Goal: Task Accomplishment & Management: Use online tool/utility

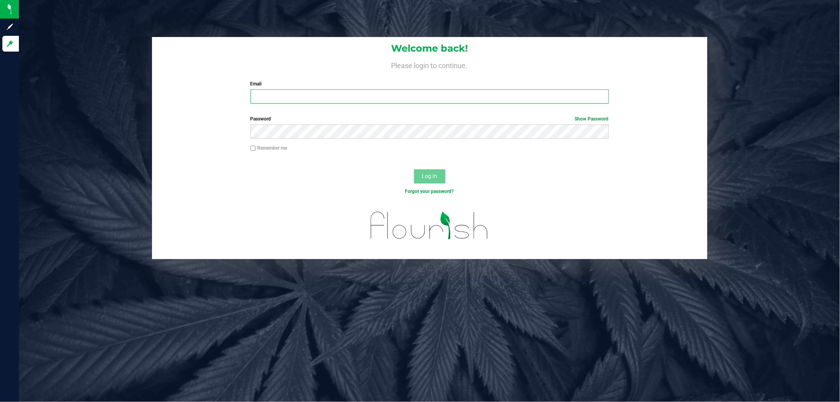
click at [303, 92] on input "Email" at bounding box center [430, 96] width 359 height 14
type input "[EMAIL_ADDRESS][DOMAIN_NAME]"
click at [414, 169] on button "Log In" at bounding box center [430, 176] width 32 height 14
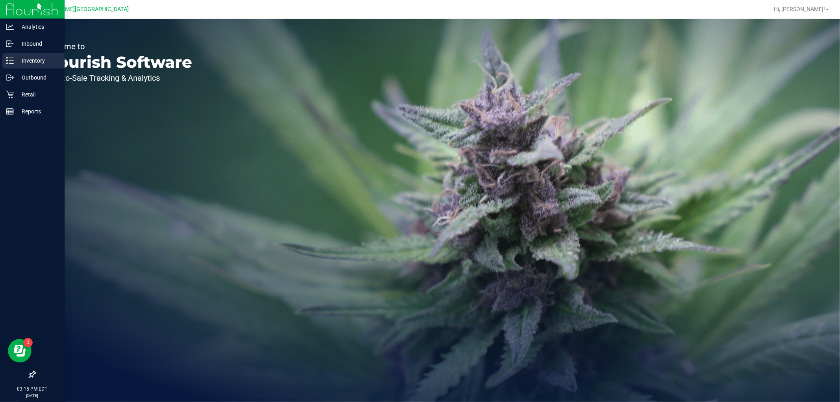
click at [40, 60] on p "Inventory" at bounding box center [37, 60] width 47 height 9
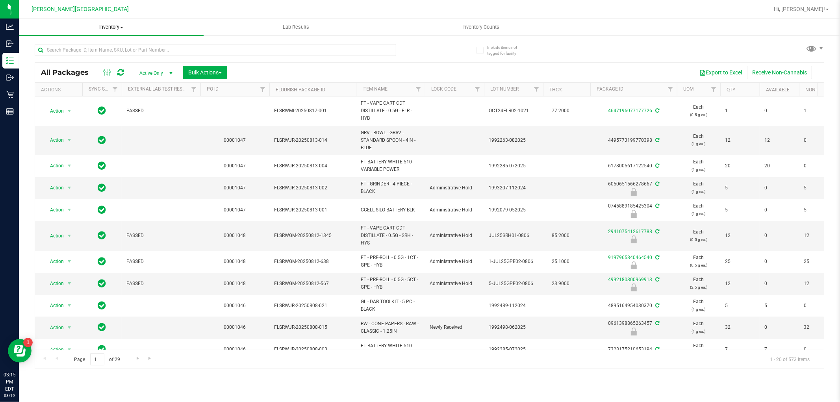
click at [105, 30] on span "Inventory" at bounding box center [111, 27] width 185 height 7
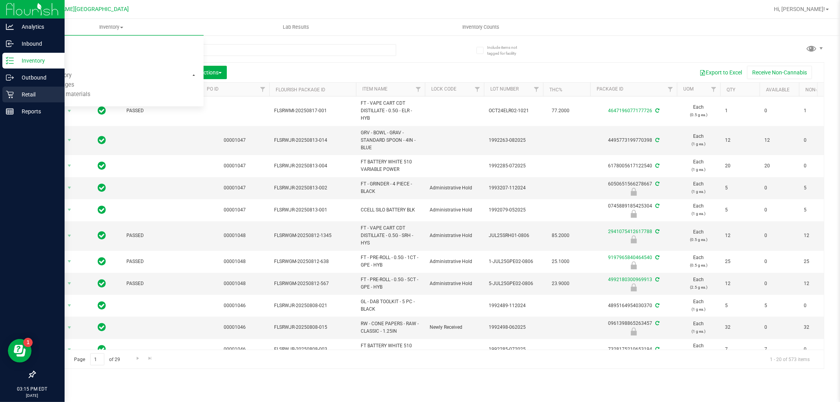
click at [13, 95] on icon at bounding box center [10, 95] width 8 height 8
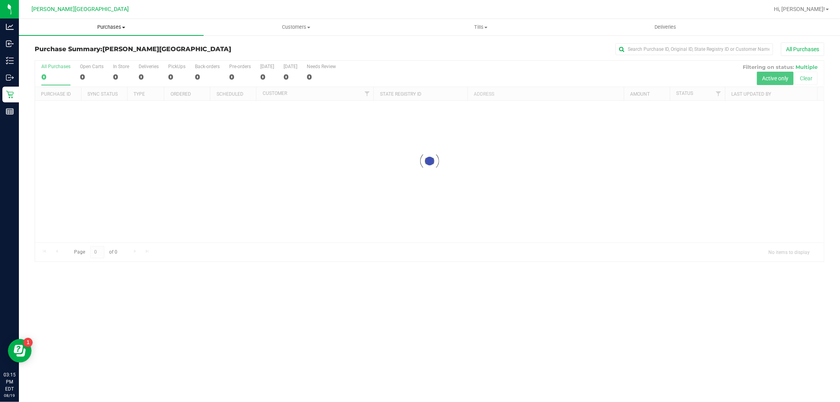
click at [105, 25] on span "Purchases" at bounding box center [111, 27] width 185 height 7
click at [57, 57] on span "Fulfillment" at bounding box center [43, 57] width 49 height 7
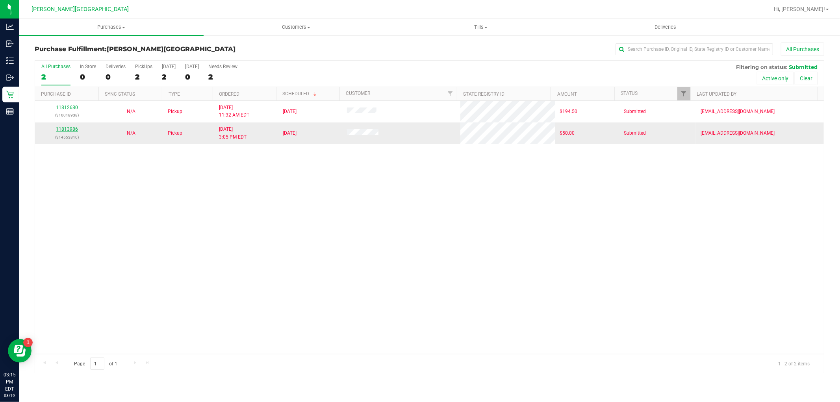
click at [72, 131] on link "11813986" at bounding box center [67, 129] width 22 height 6
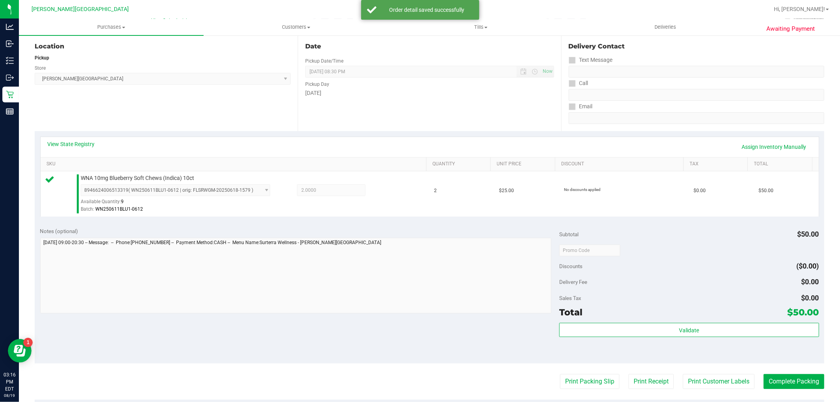
scroll to position [175, 0]
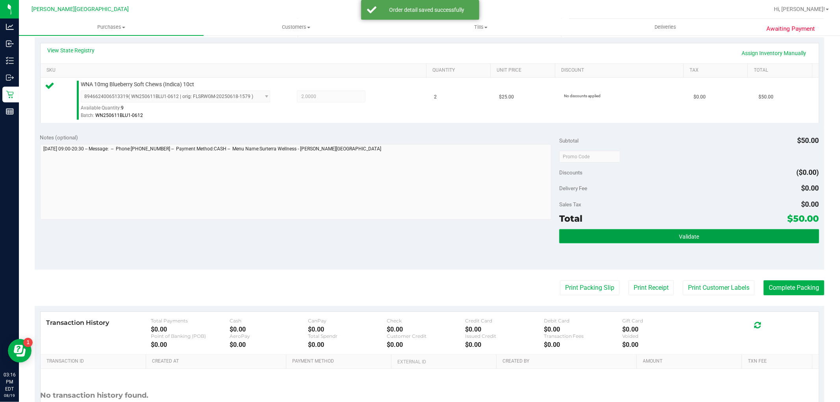
click at [675, 229] on button "Validate" at bounding box center [689, 236] width 260 height 14
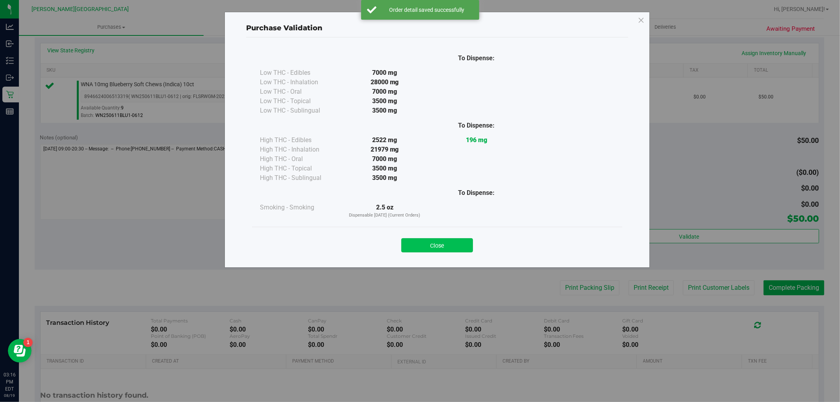
click at [458, 238] on button "Close" at bounding box center [437, 245] width 72 height 14
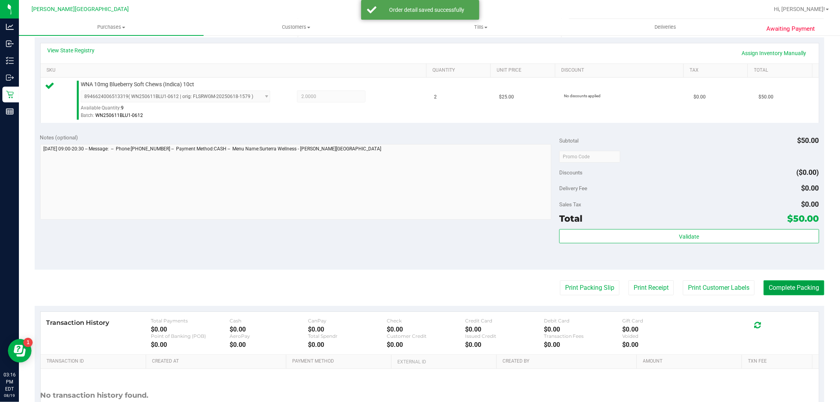
click at [793, 293] on button "Complete Packing" at bounding box center [794, 288] width 61 height 15
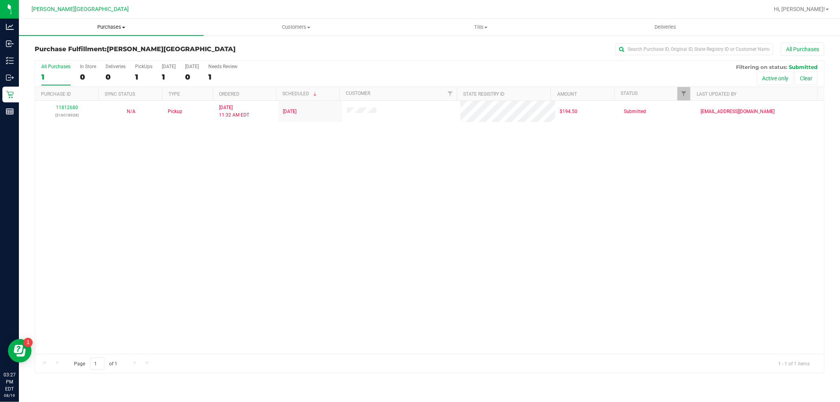
click at [110, 30] on span "Purchases" at bounding box center [111, 27] width 185 height 7
click at [43, 56] on span "Fulfillment" at bounding box center [43, 57] width 49 height 7
